Goal: Transaction & Acquisition: Book appointment/travel/reservation

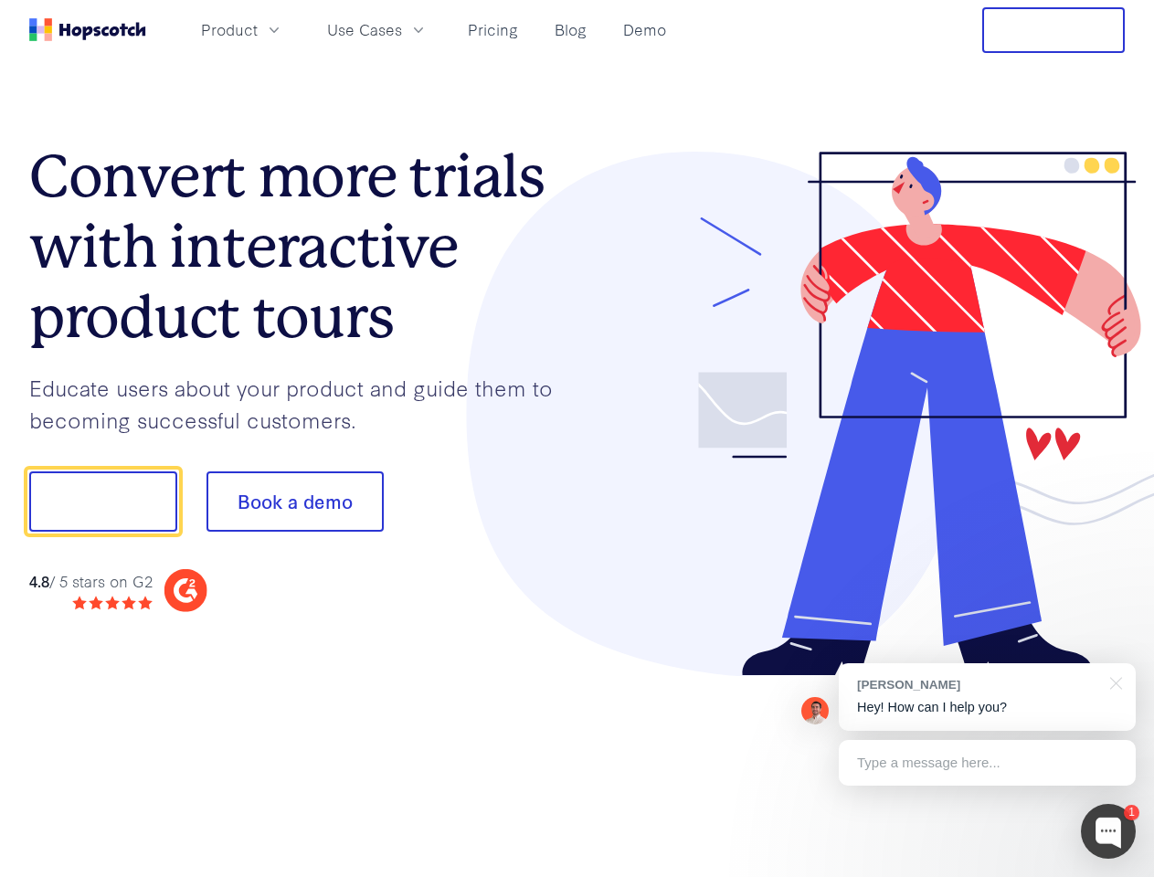
click at [578, 439] on div at bounding box center [852, 415] width 548 height 526
click at [258, 29] on span "Product" at bounding box center [229, 29] width 57 height 23
click at [402, 29] on span "Use Cases" at bounding box center [364, 29] width 75 height 23
click at [1054, 30] on button "Free Trial" at bounding box center [1054, 30] width 143 height 46
click at [102, 502] on button "Show me!" at bounding box center [103, 502] width 148 height 60
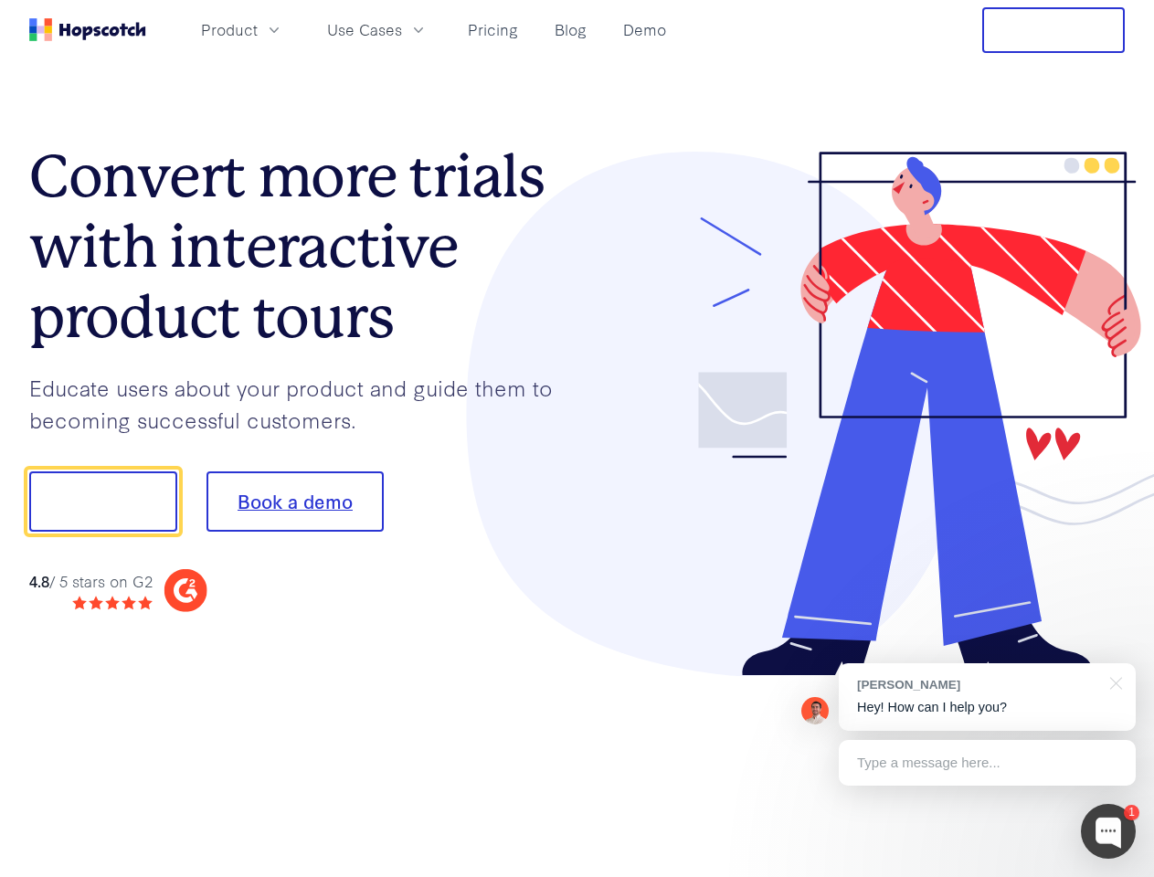
click at [294, 502] on button "Book a demo" at bounding box center [295, 502] width 177 height 60
click at [1109, 832] on div at bounding box center [1108, 831] width 55 height 55
click at [987, 697] on div "[PERSON_NAME] Hey! How can I help you?" at bounding box center [987, 698] width 297 height 68
click at [1113, 682] on div at bounding box center [964, 500] width 343 height 610
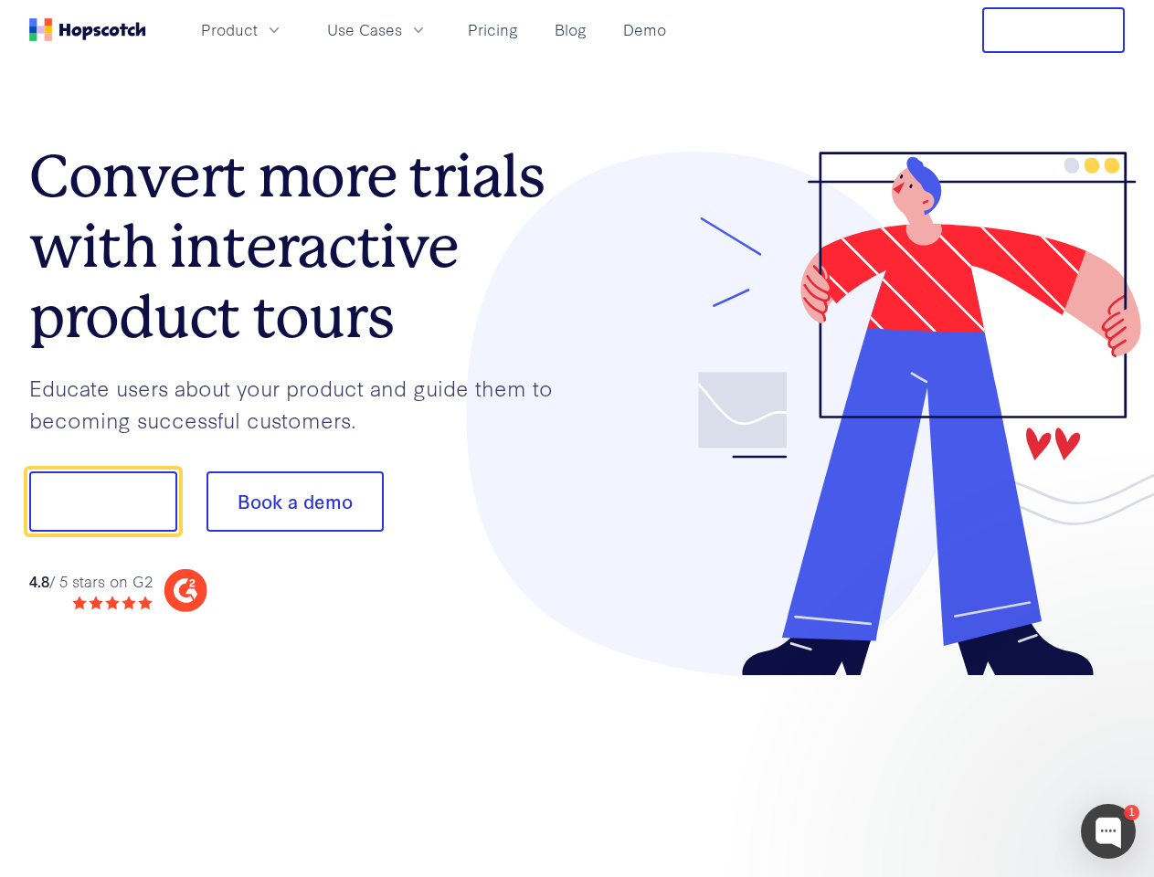
click at [987, 763] on div at bounding box center [964, 622] width 343 height 365
